Goal: Book appointment/travel/reservation

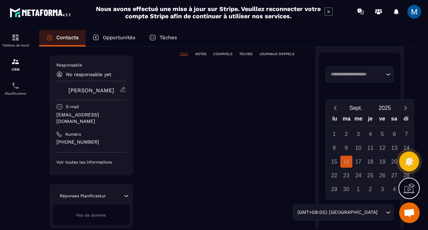
scroll to position [194, 0]
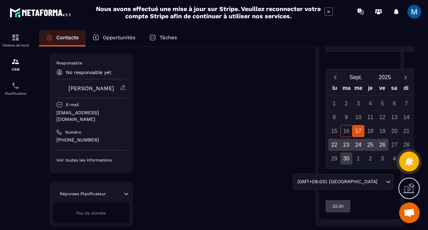
click at [358, 128] on div "17" at bounding box center [358, 131] width 12 height 12
click at [341, 203] on p "22:30" at bounding box center [338, 206] width 11 height 6
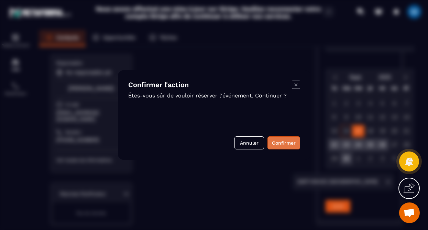
click at [282, 144] on button "Confirmer" at bounding box center [284, 142] width 33 height 13
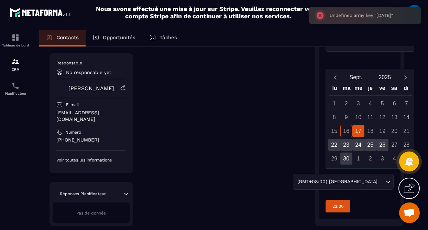
click at [361, 128] on div "17" at bounding box center [358, 131] width 12 height 12
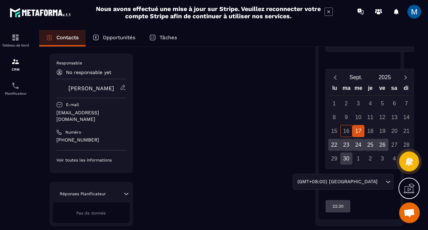
click at [362, 125] on div "17" at bounding box center [358, 131] width 12 height 12
click at [345, 202] on div "22:30" at bounding box center [338, 206] width 25 height 12
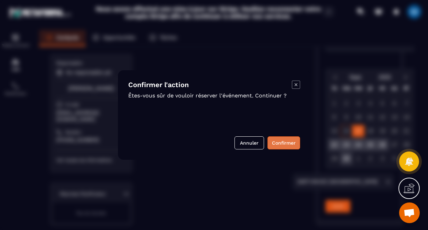
click at [277, 146] on button "Confirmer" at bounding box center [284, 142] width 33 height 13
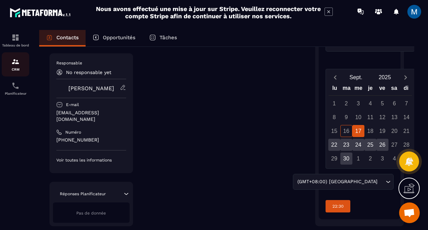
click at [20, 70] on p "CRM" at bounding box center [16, 69] width 28 height 4
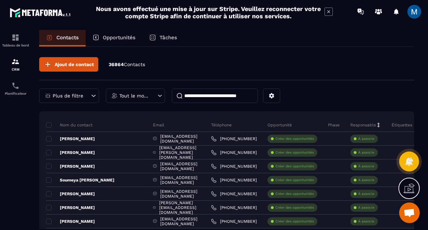
click at [127, 33] on div "Opportunités" at bounding box center [114, 38] width 57 height 17
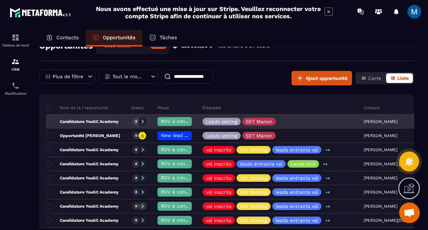
click at [111, 120] on p "Candidature YouGC Academy" at bounding box center [82, 122] width 73 height 6
